Goal: Transaction & Acquisition: Purchase product/service

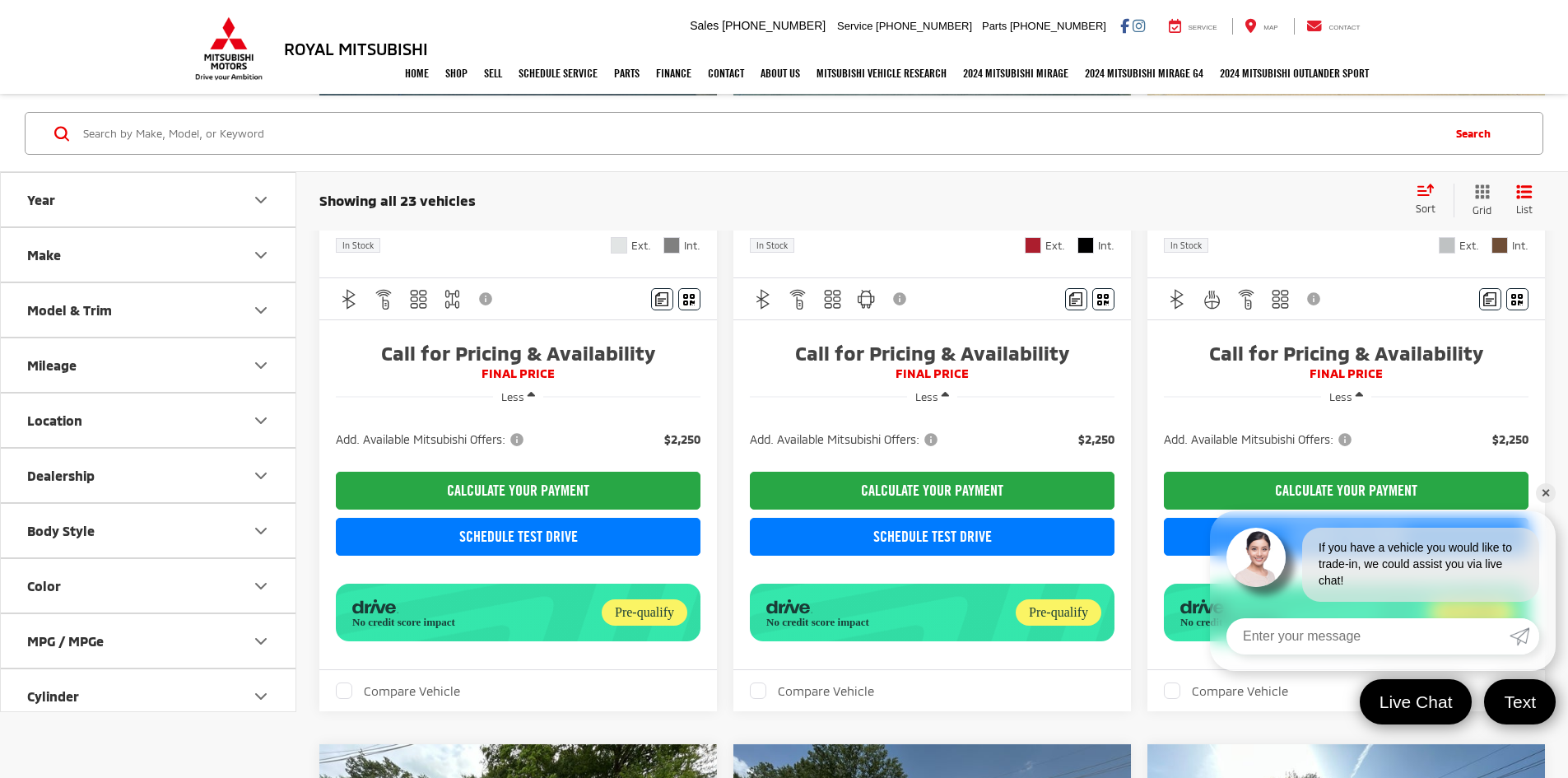
scroll to position [329, 0]
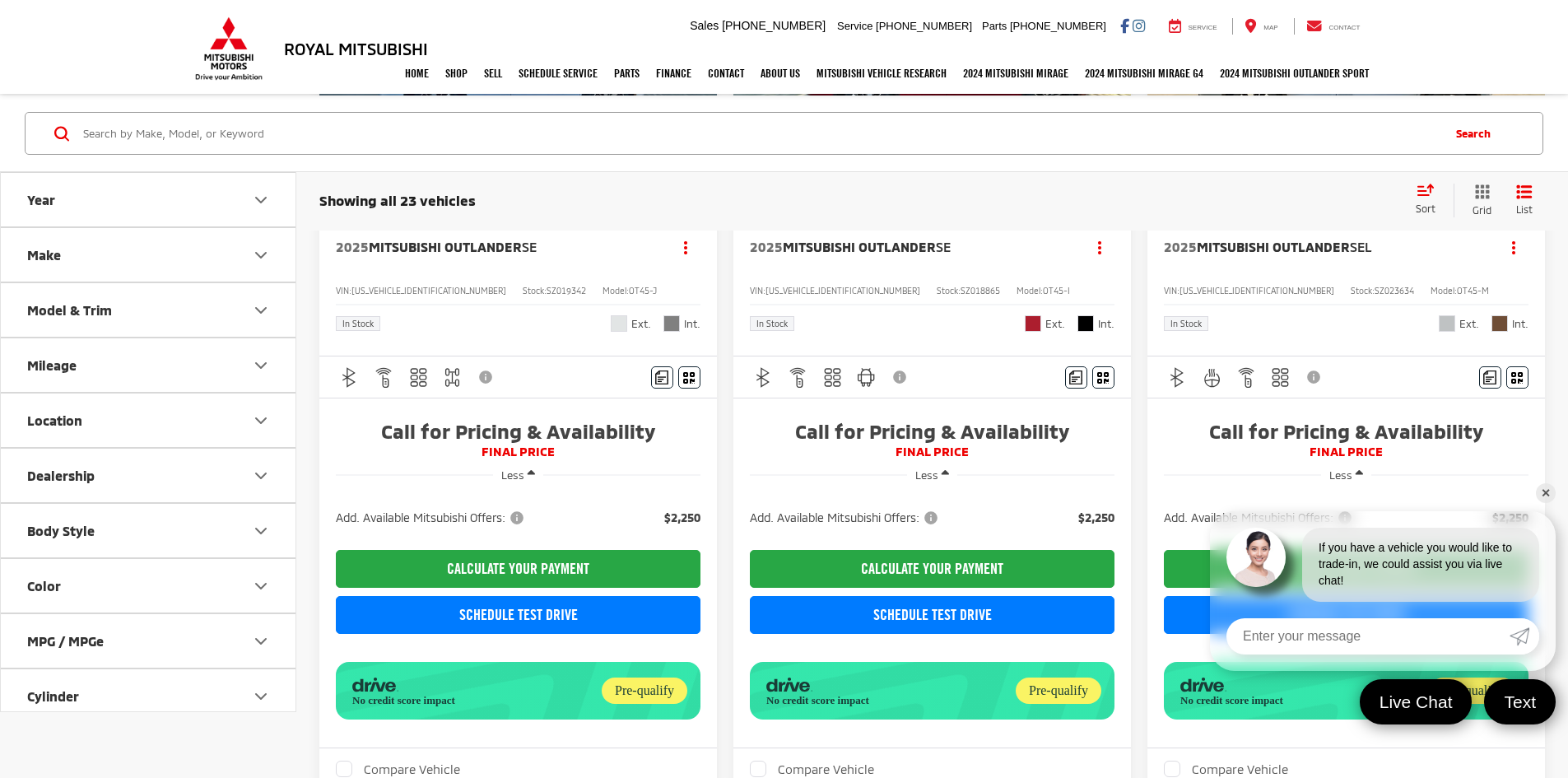
click at [269, 530] on icon "Body Style" at bounding box center [261, 531] width 20 height 20
click at [259, 255] on icon "Make" at bounding box center [261, 256] width 20 height 20
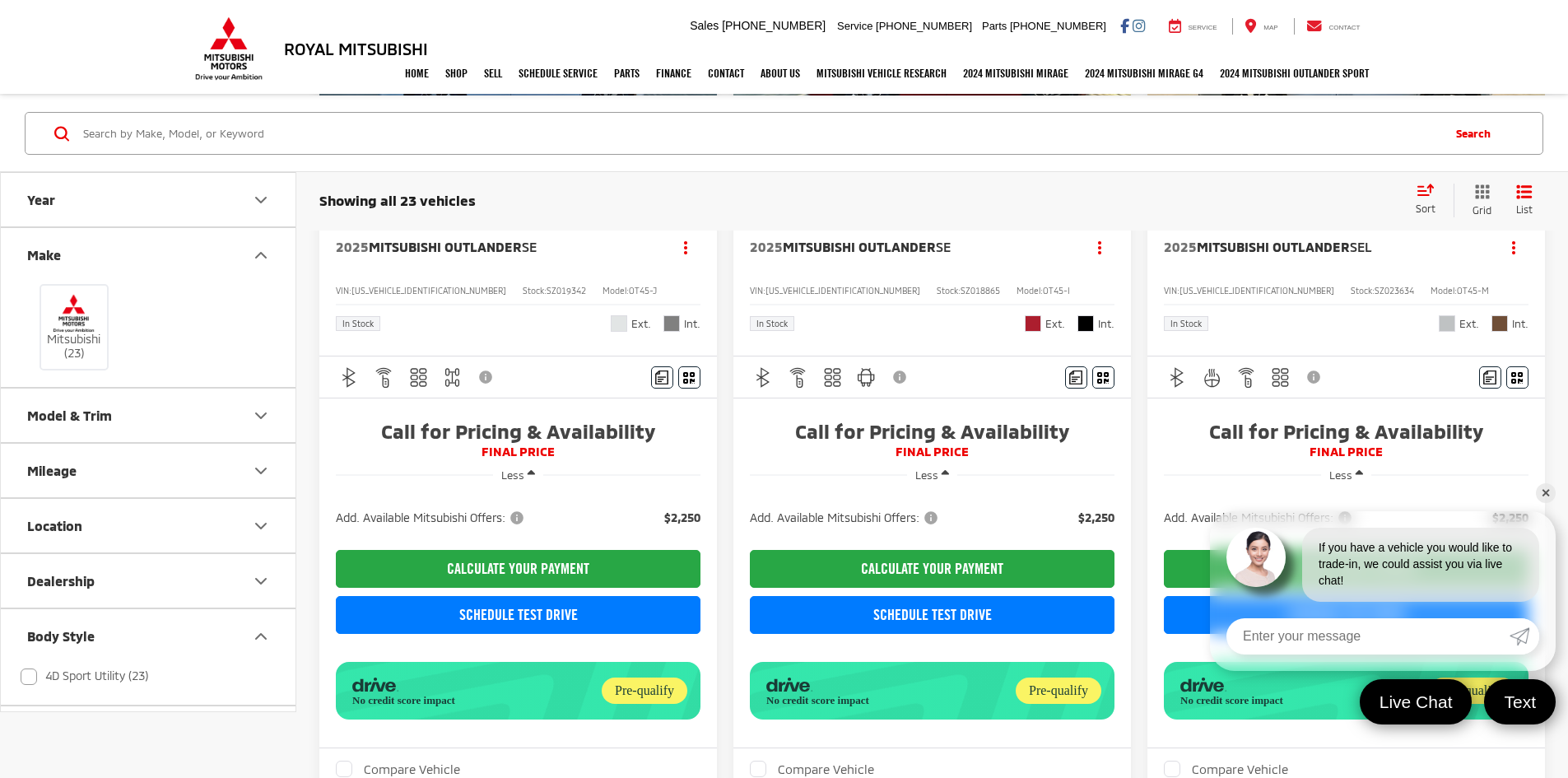
click at [156, 351] on div "Mitsubishi (23)" at bounding box center [148, 326] width 255 height 91
click at [269, 415] on icon "Model & Trim" at bounding box center [261, 416] width 20 height 20
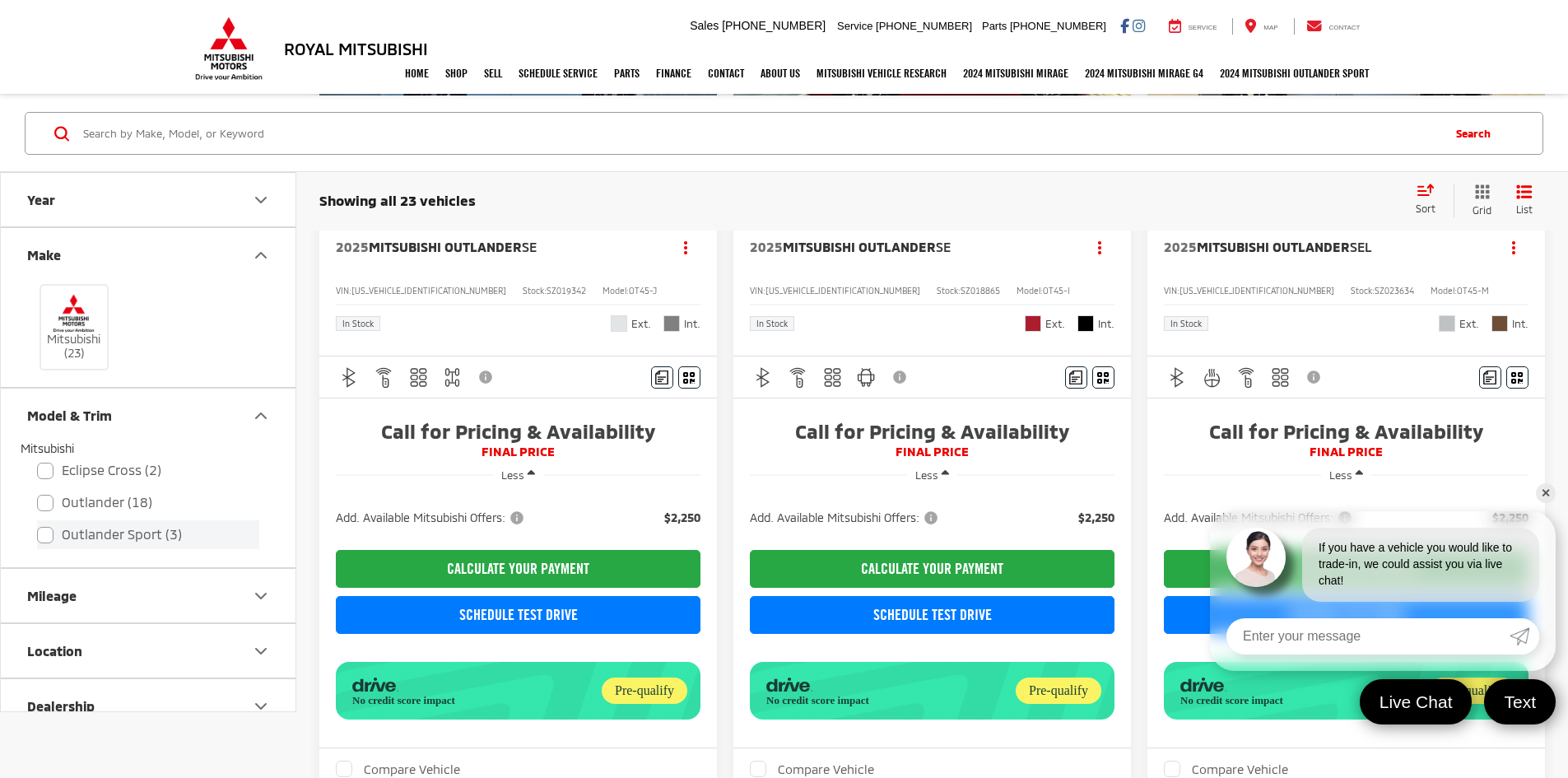
click at [48, 535] on label "Outlander Sport (3)" at bounding box center [148, 534] width 223 height 28
click at [38, 524] on input "Outlander Sport (3)" at bounding box center [37, 523] width 1 height 1
checkbox input "true"
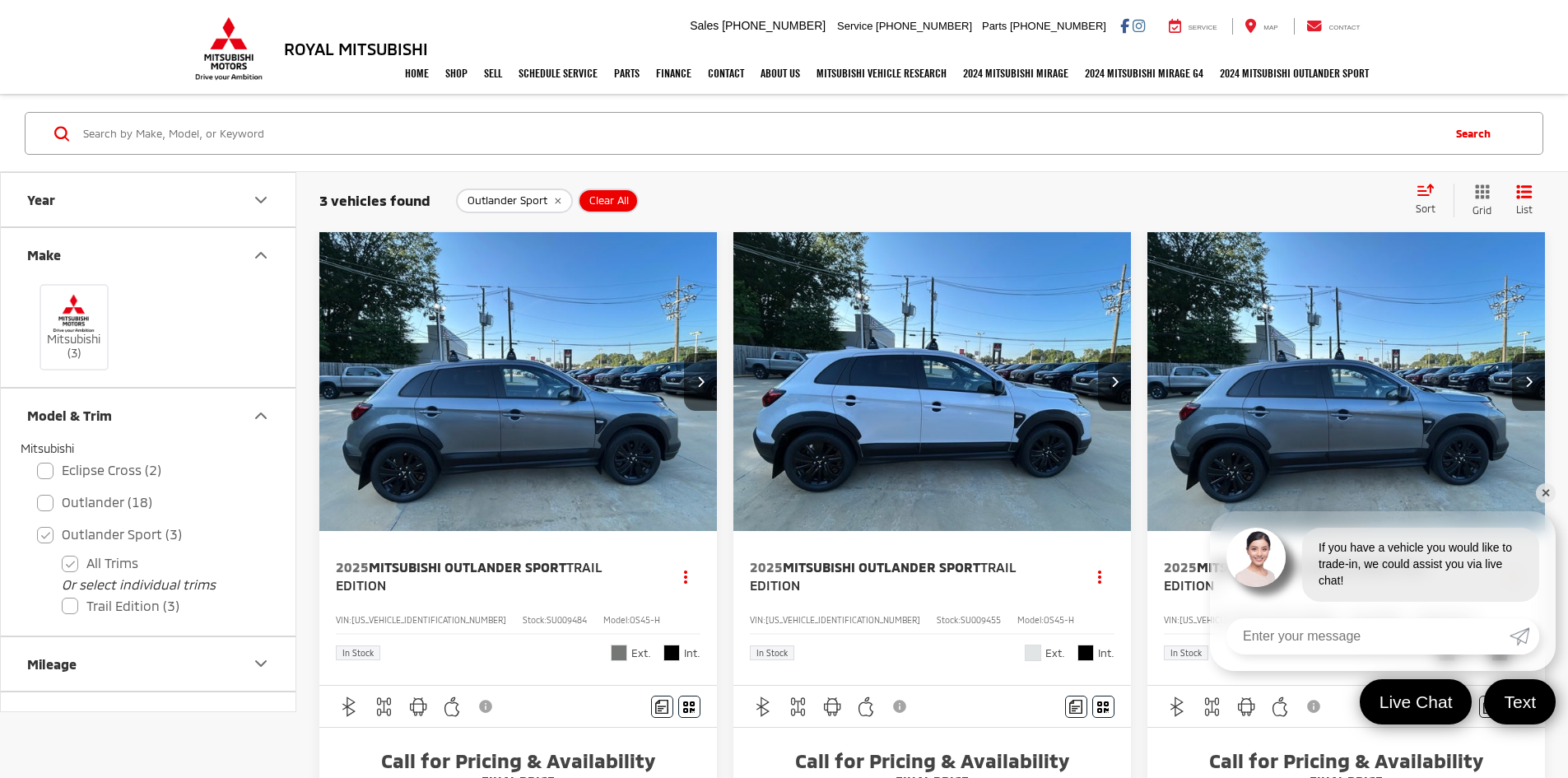
click at [430, 559] on span "Mitsubishi Outlander Sport" at bounding box center [467, 566] width 198 height 16
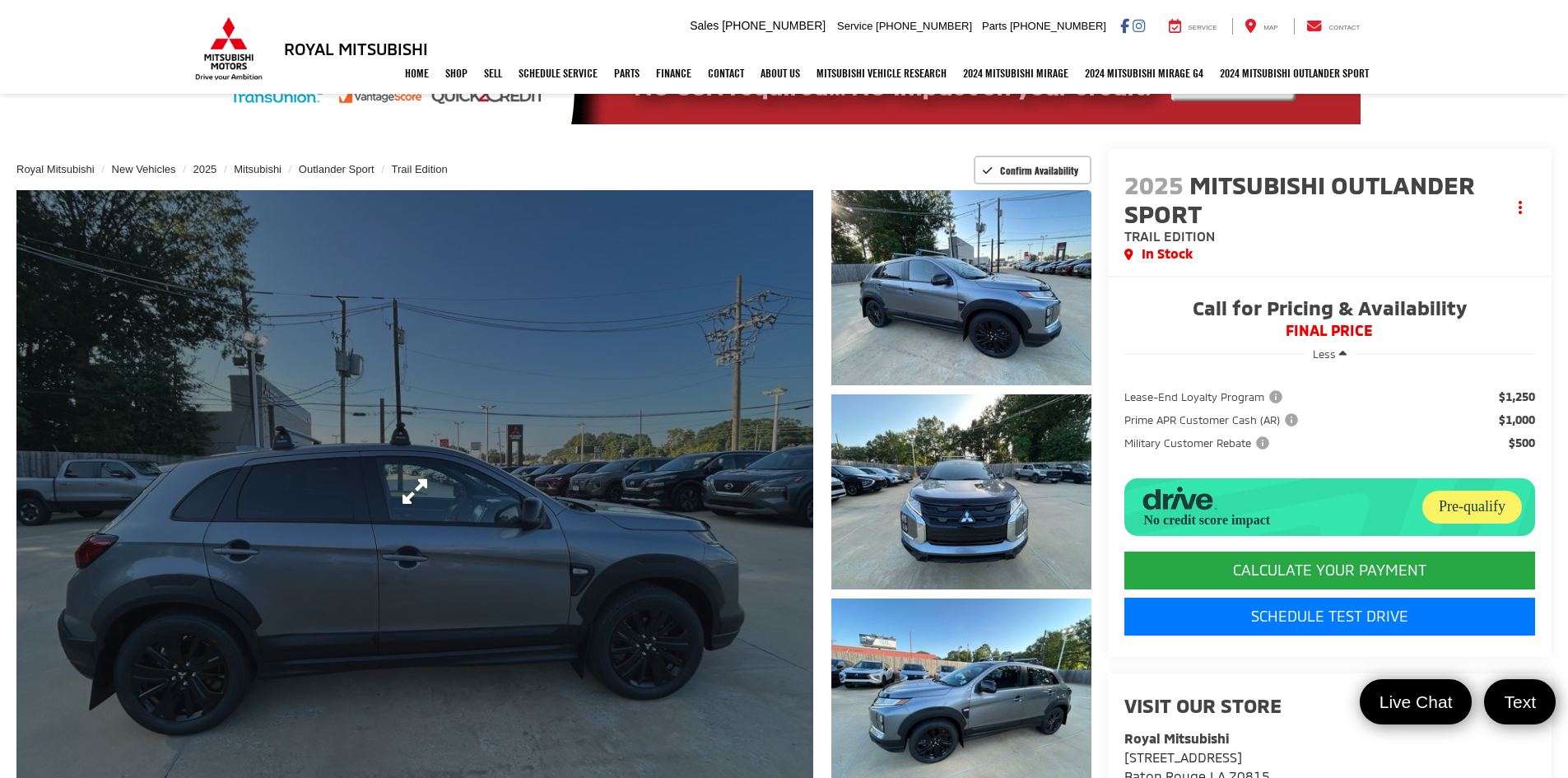
scroll to position [82, 0]
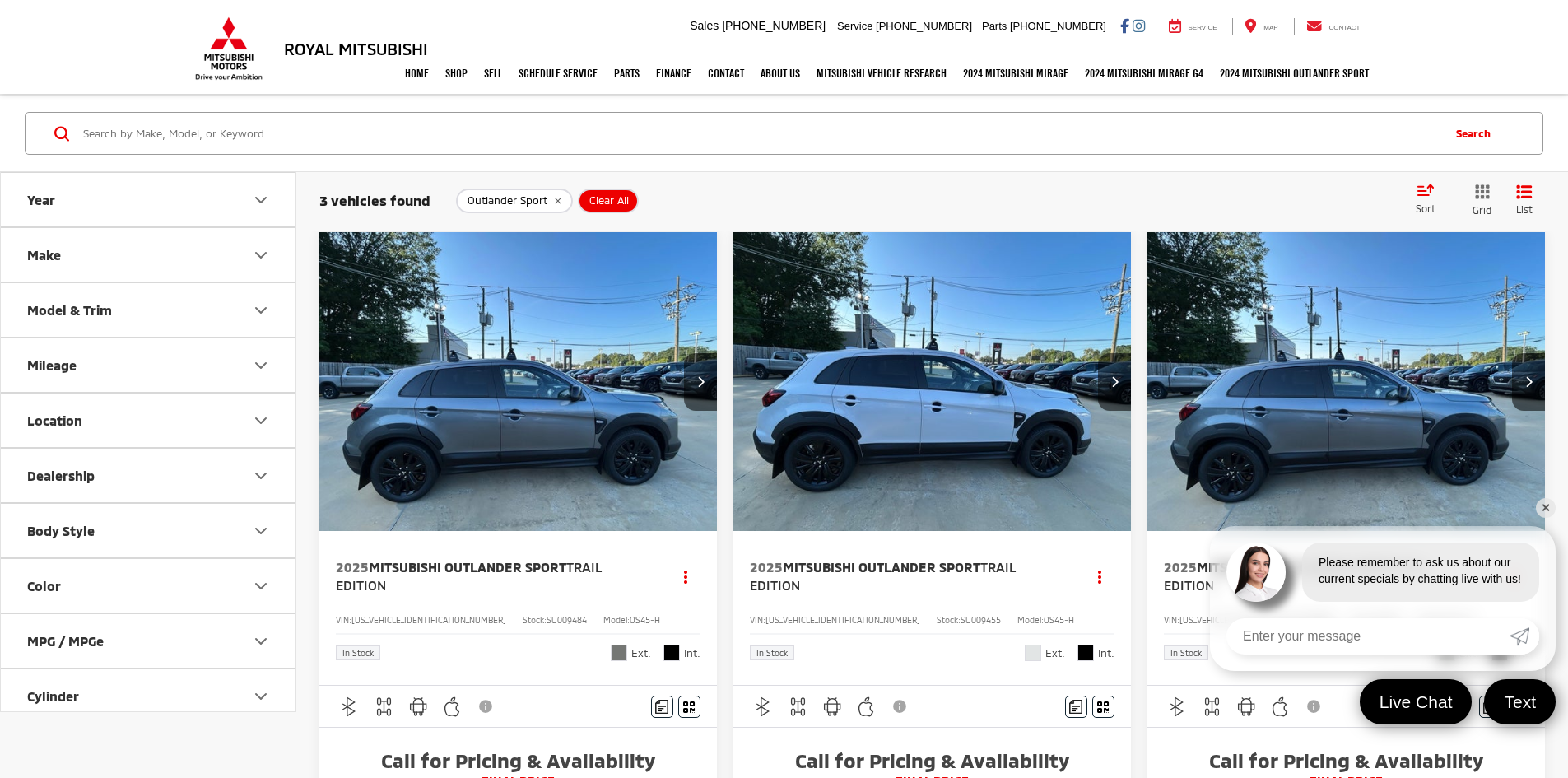
click at [1146, 385] on img "2025 Mitsubishi Outlander Sport Trail Edition 0" at bounding box center [1346, 382] width 400 height 301
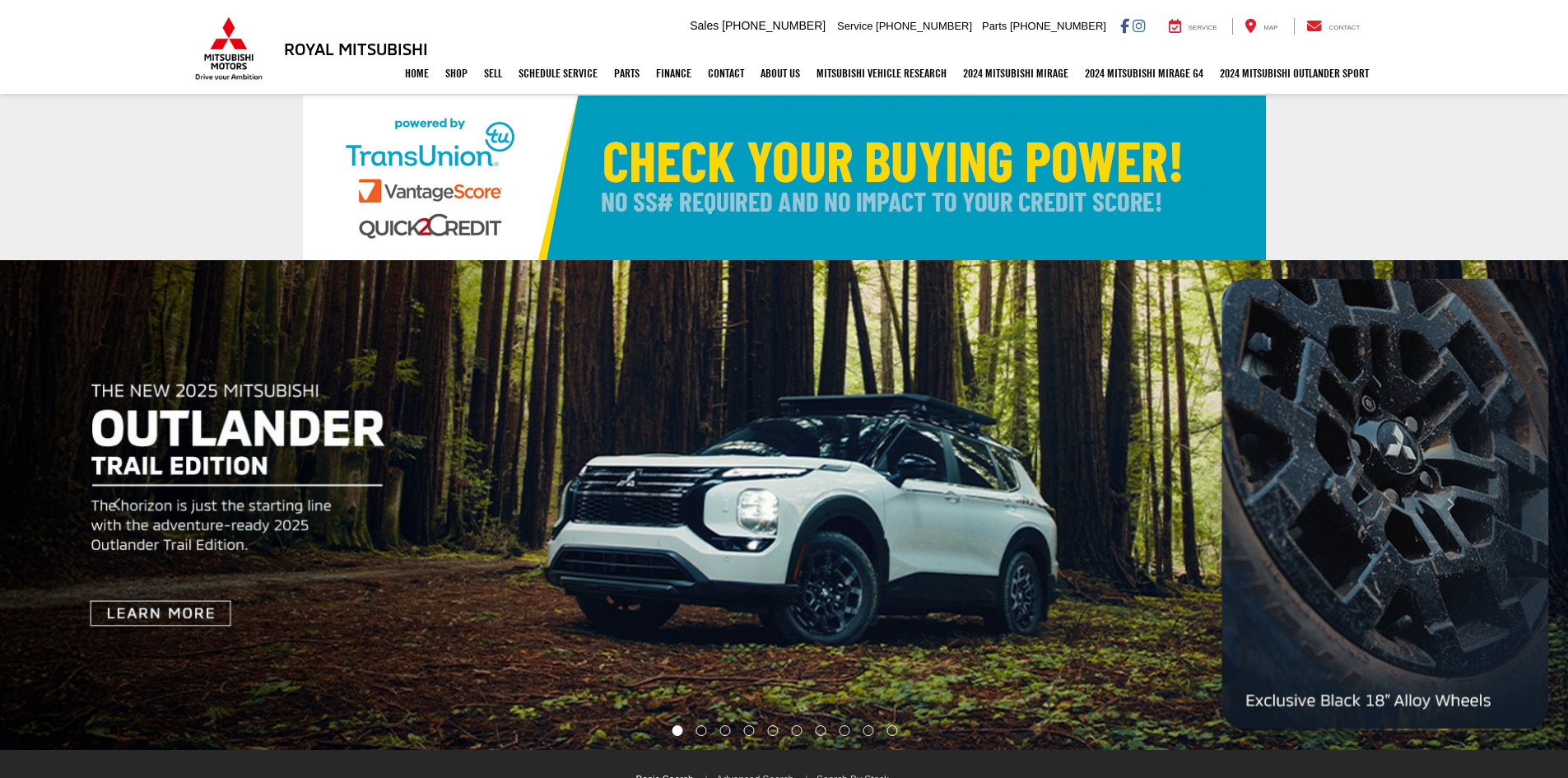
select select "Mitsubishi"
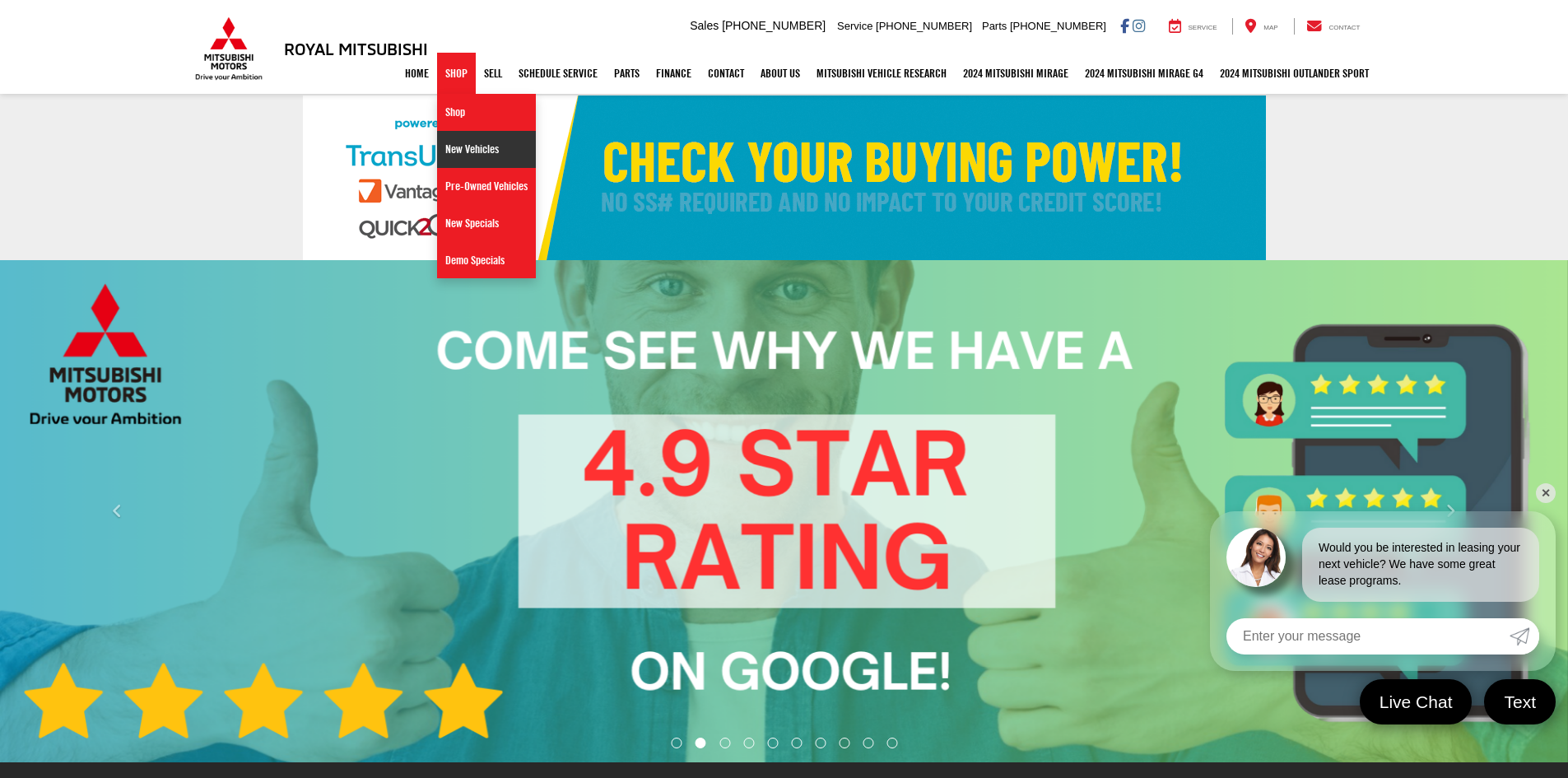
click at [466, 150] on link "New Vehicles" at bounding box center [487, 149] width 99 height 37
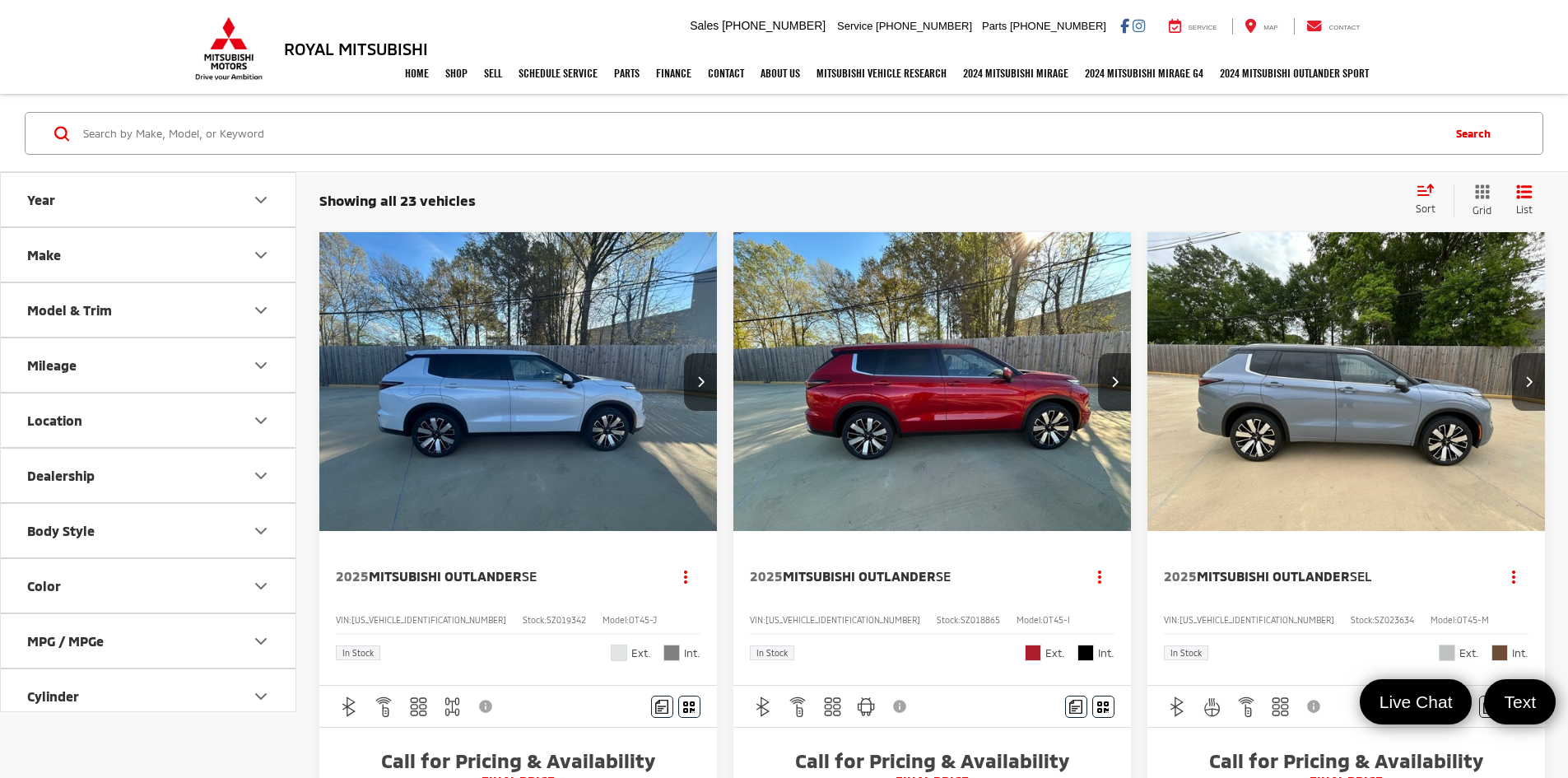
click at [263, 255] on icon "Make" at bounding box center [260, 255] width 10 height 5
click at [263, 416] on icon "Model & Trim" at bounding box center [260, 415] width 10 height 5
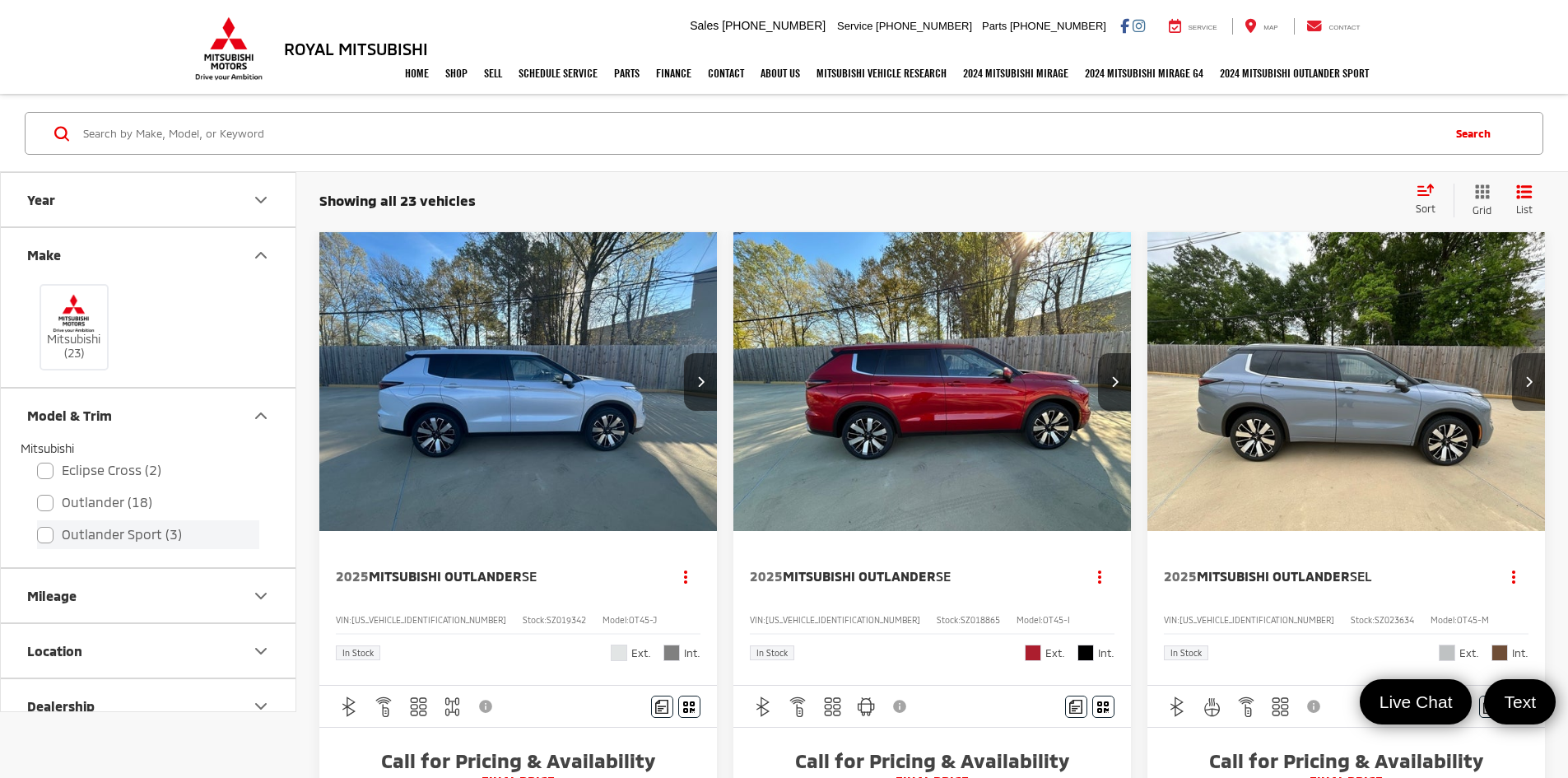
click at [46, 534] on label "Outlander Sport (3)" at bounding box center [148, 534] width 223 height 28
click at [38, 524] on input "Outlander Sport (3)" at bounding box center [37, 523] width 1 height 1
checkbox input "true"
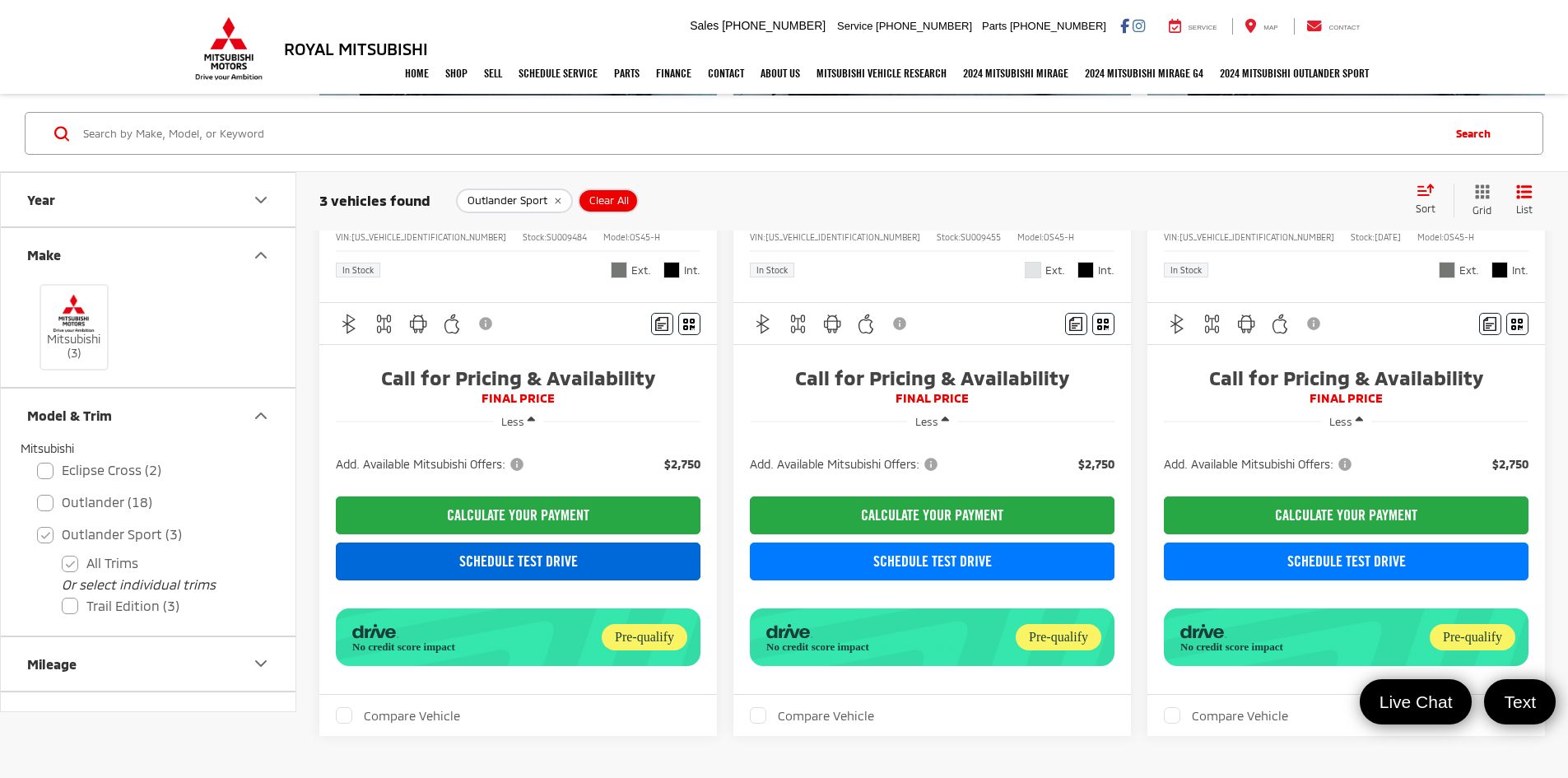
scroll to position [411, 0]
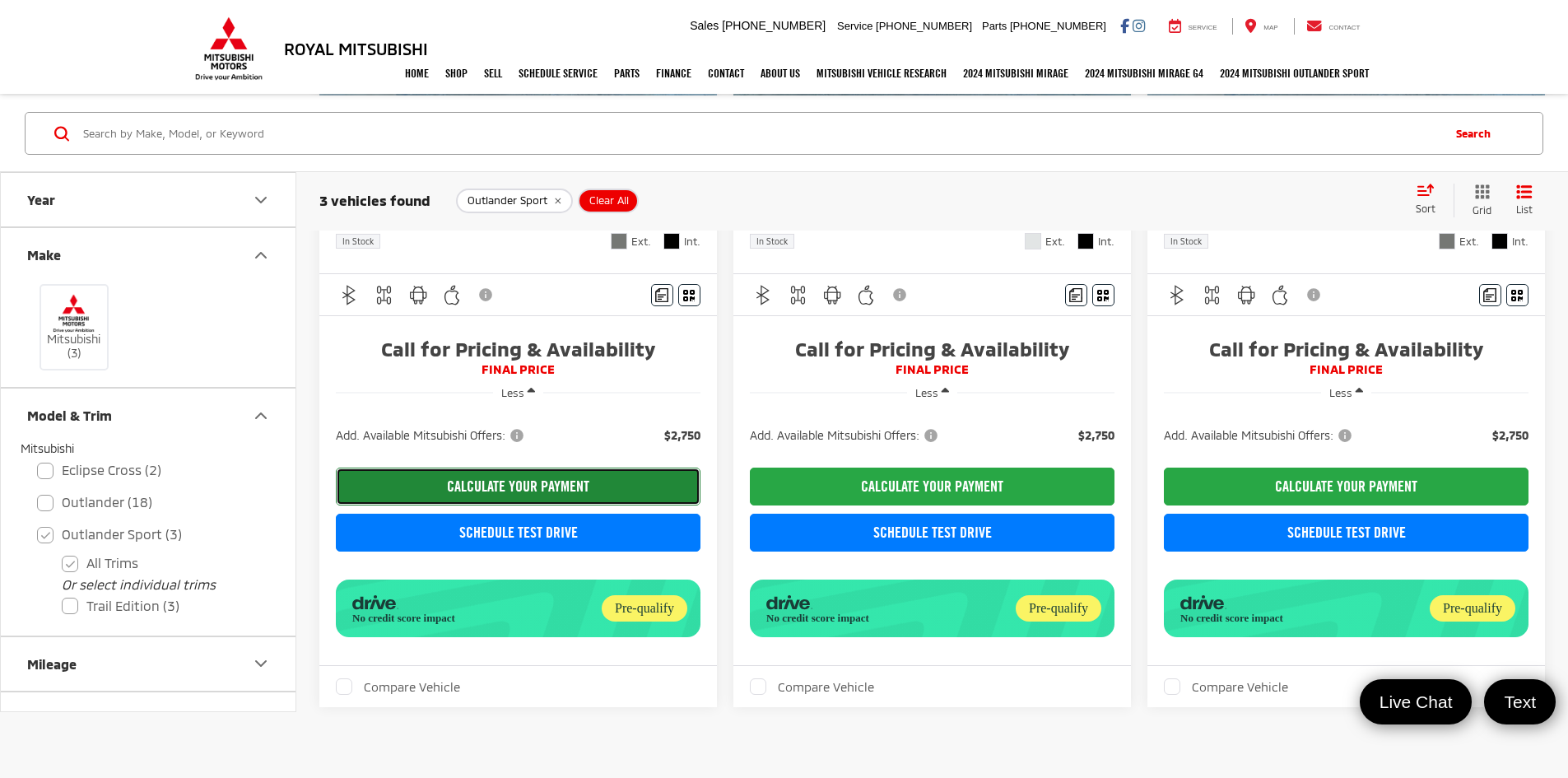
click at [472, 467] on button "CALCULATE YOUR PAYMENT" at bounding box center [519, 486] width 365 height 38
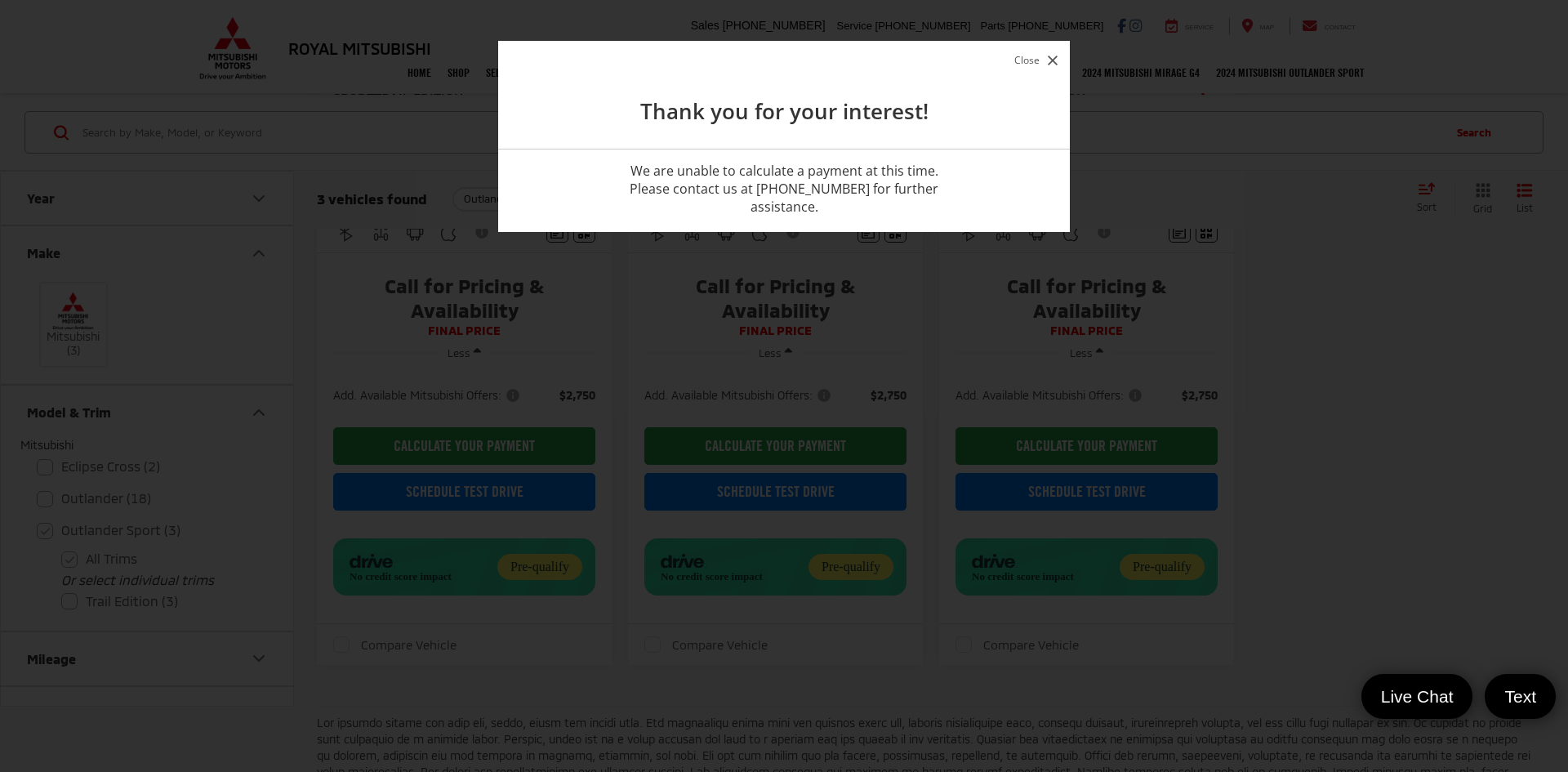
click at [1055, 57] on icon "button" at bounding box center [1053, 60] width 10 height 10
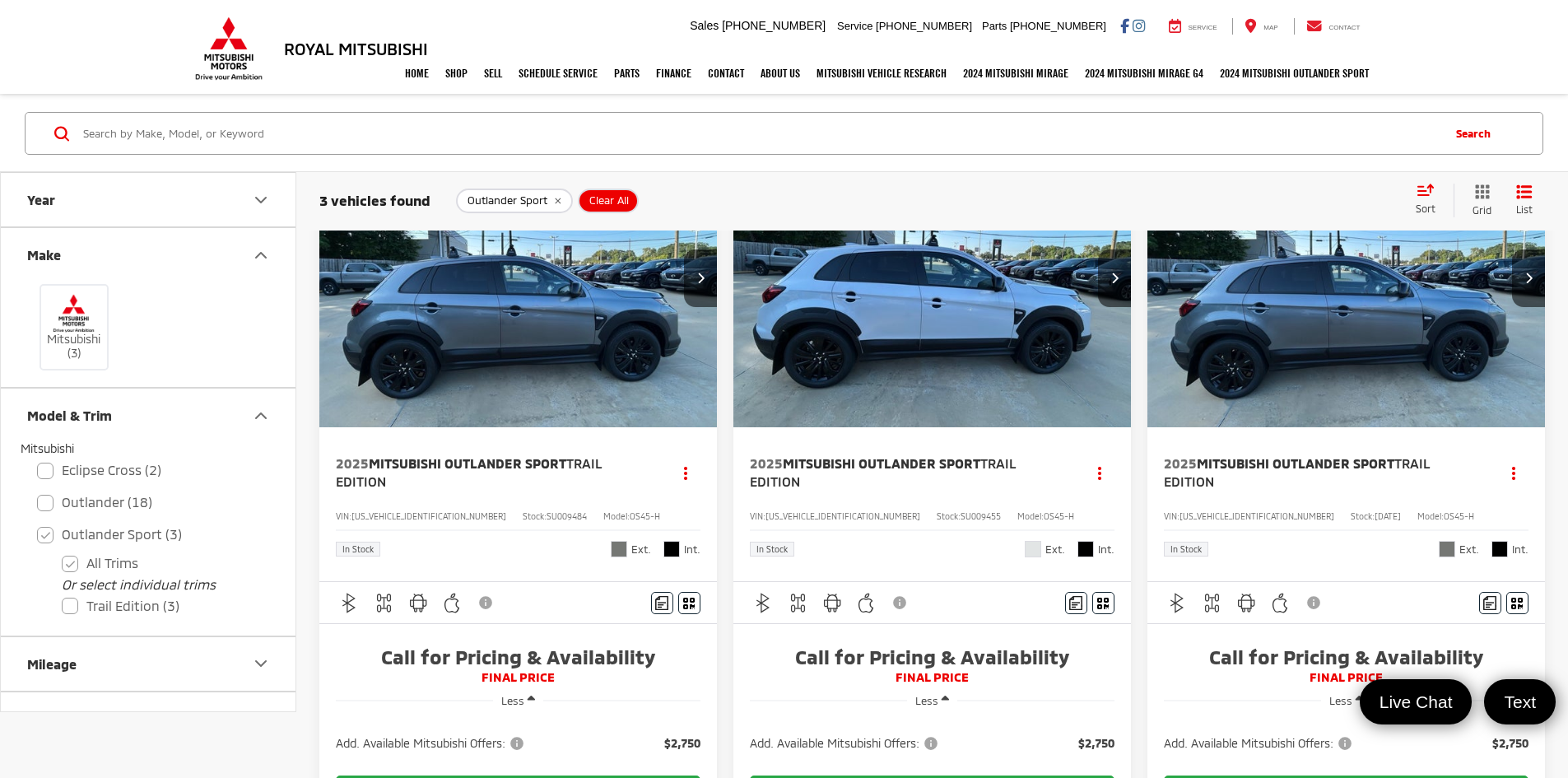
scroll to position [0, 0]
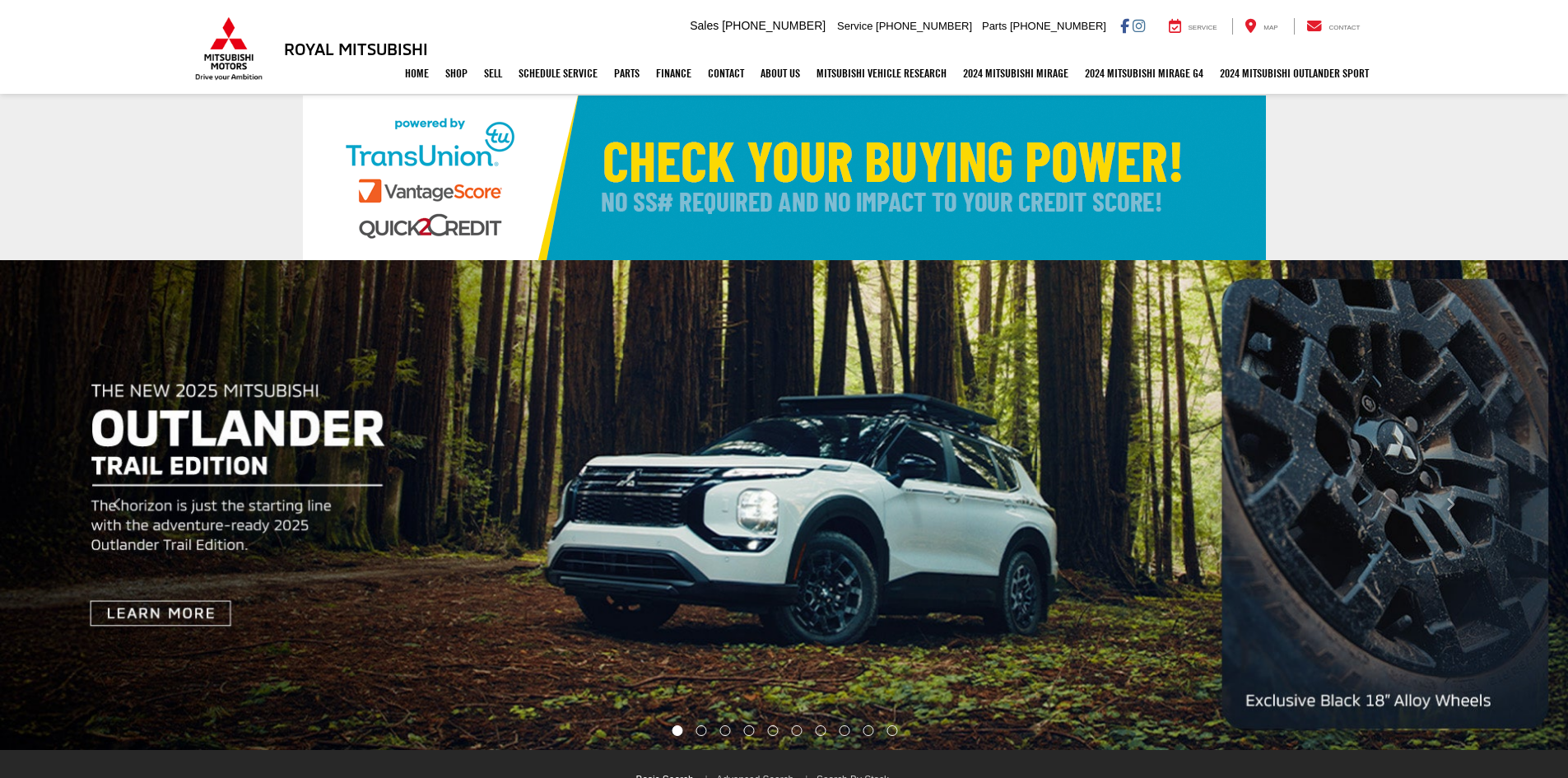
select select "Mitsubishi"
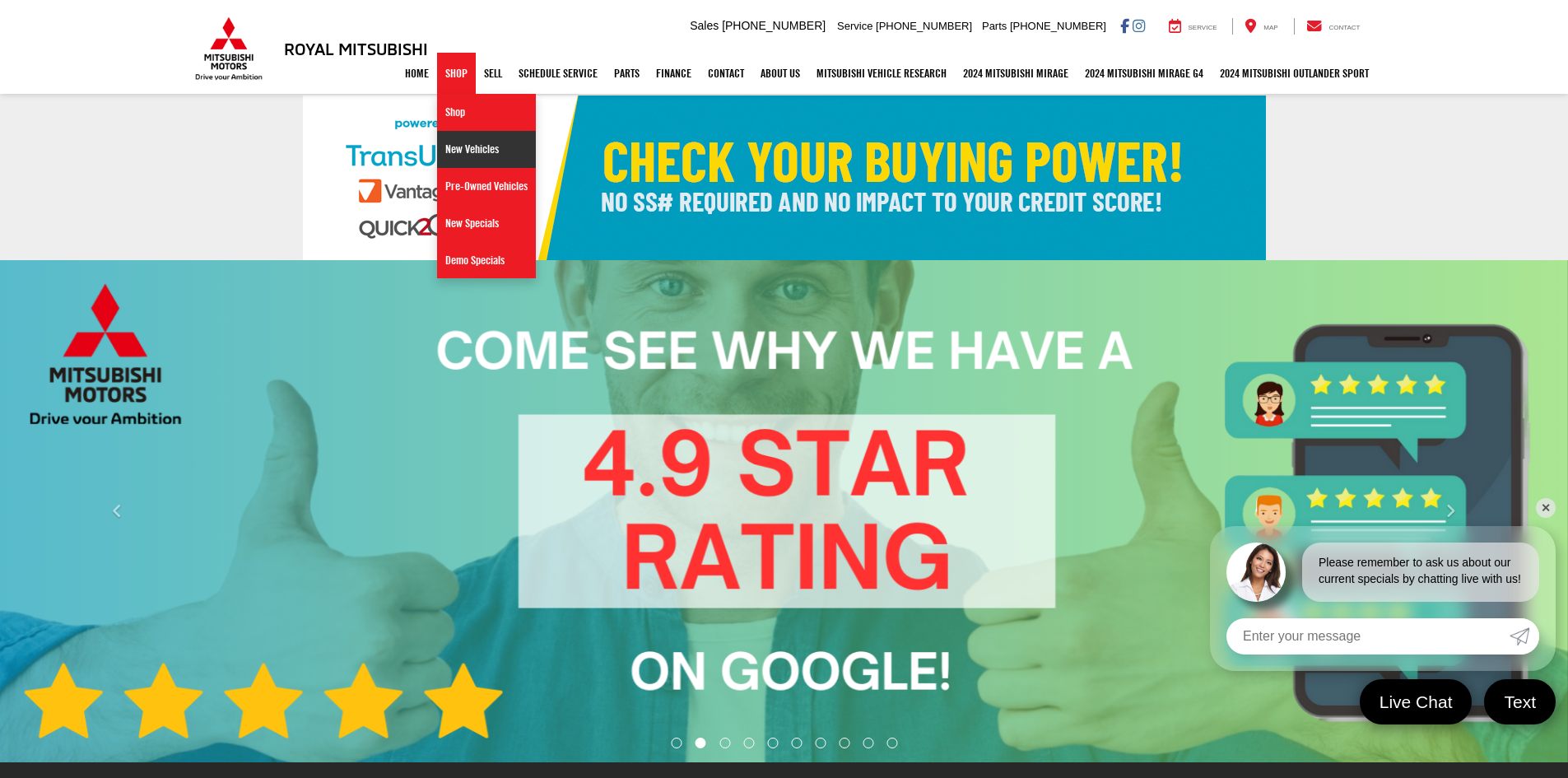
click at [466, 148] on link "New Vehicles" at bounding box center [487, 149] width 99 height 37
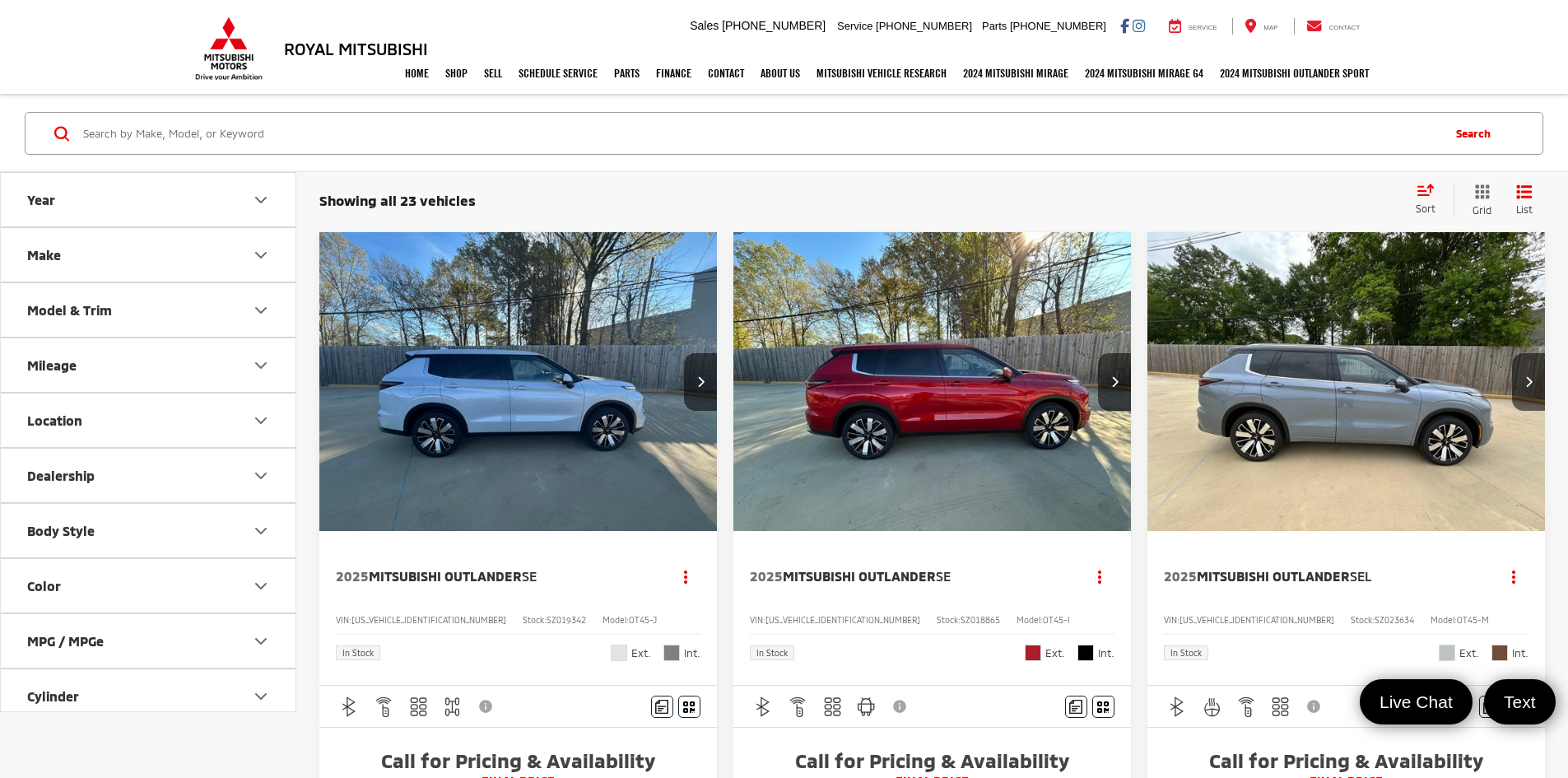
click at [263, 255] on icon "Make" at bounding box center [260, 255] width 10 height 5
click at [263, 417] on icon "Model & Trim" at bounding box center [260, 415] width 10 height 5
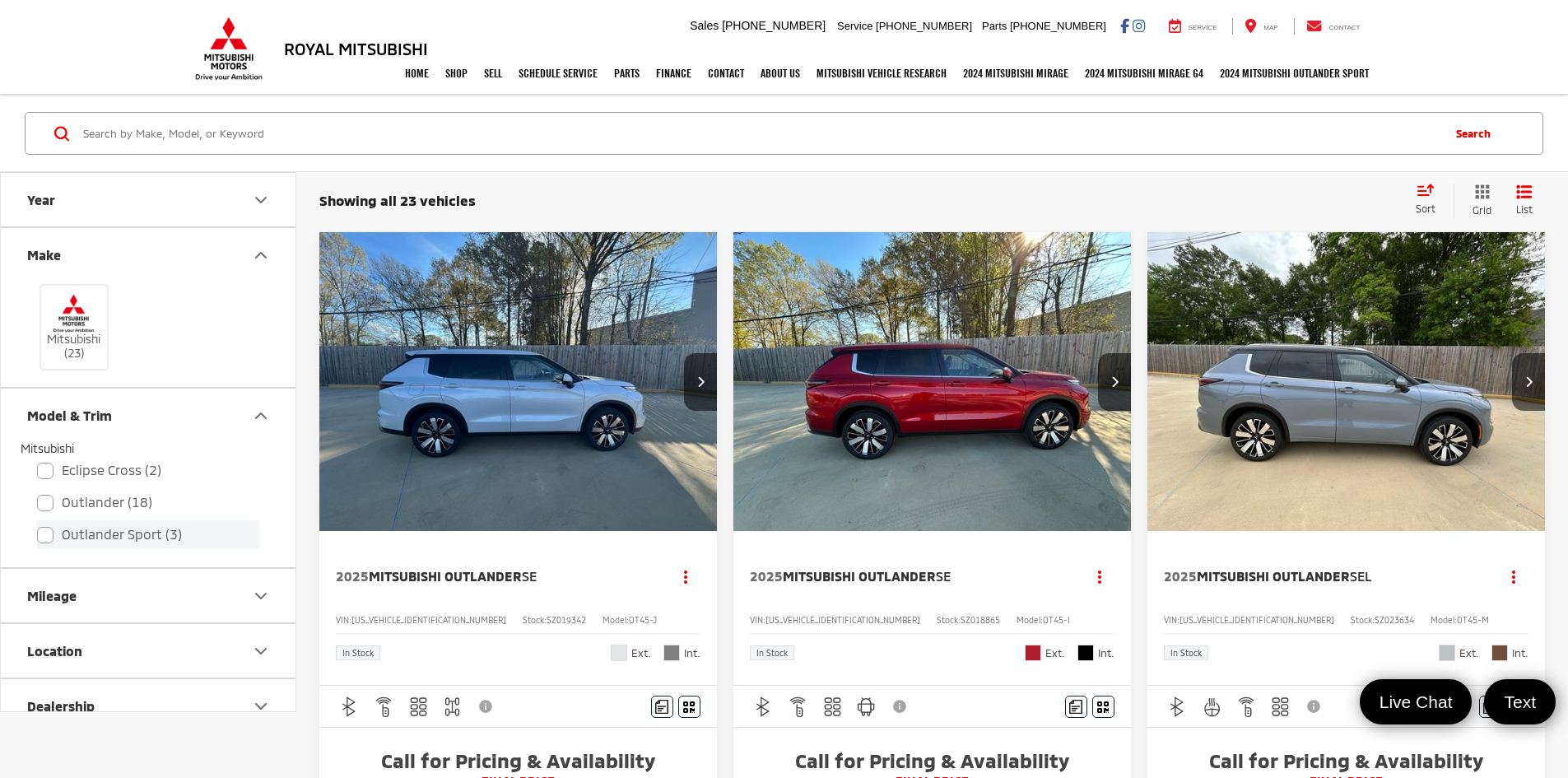
click at [43, 540] on label "Outlander Sport (3)" at bounding box center [148, 534] width 223 height 28
click at [38, 524] on input "Outlander Sport (3)" at bounding box center [37, 523] width 1 height 1
checkbox input "true"
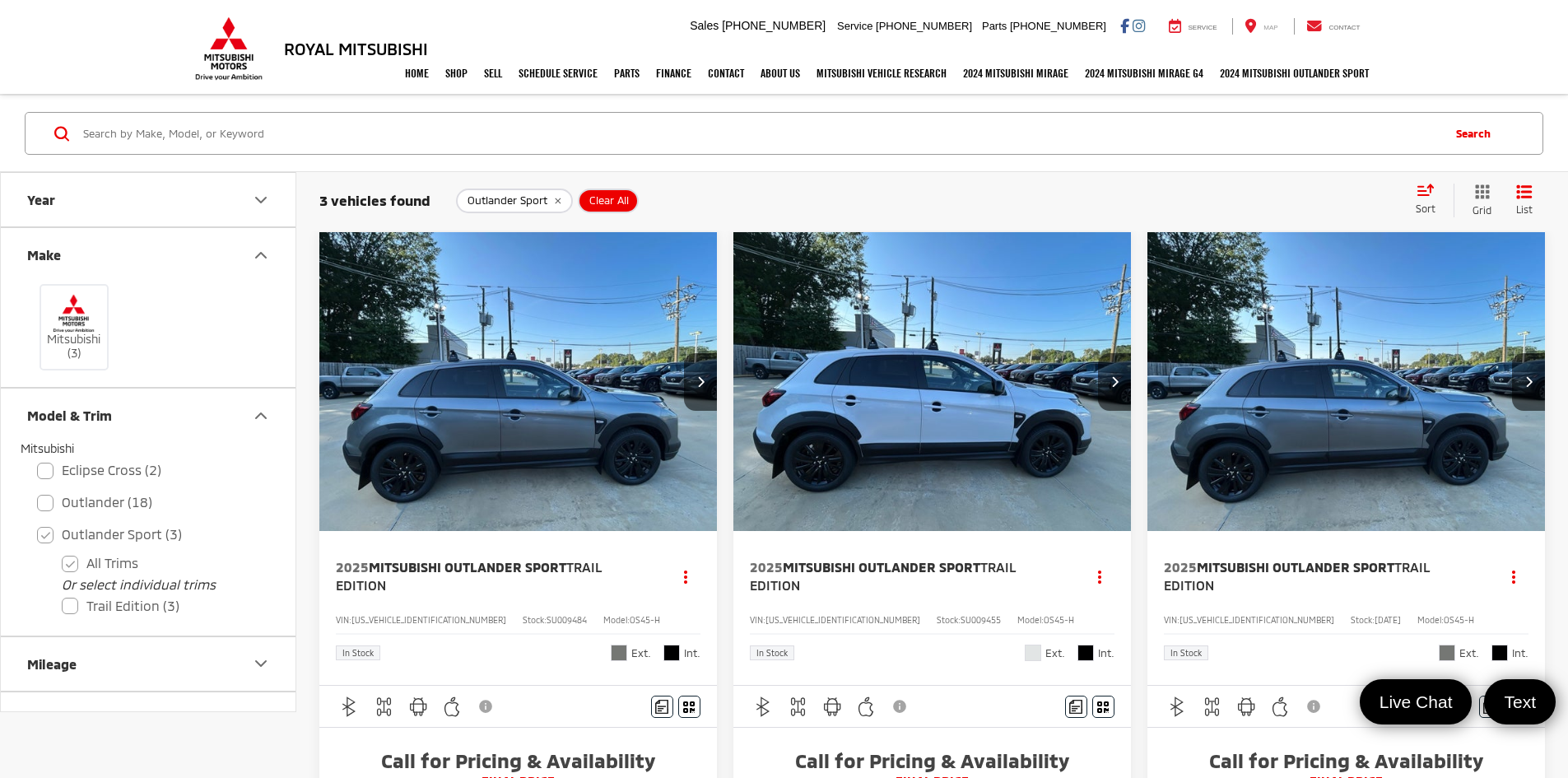
click at [1267, 30] on span "Map" at bounding box center [1270, 27] width 14 height 7
